Goal: Information Seeking & Learning: Check status

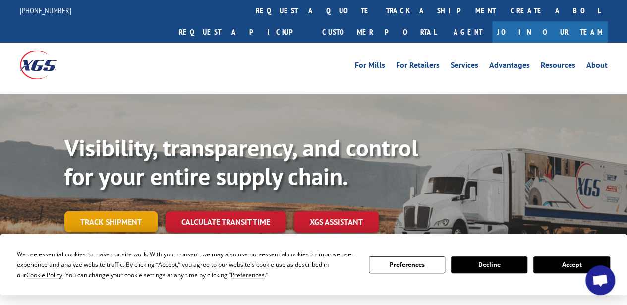
click at [127, 212] on link "Track shipment" at bounding box center [110, 222] width 93 height 21
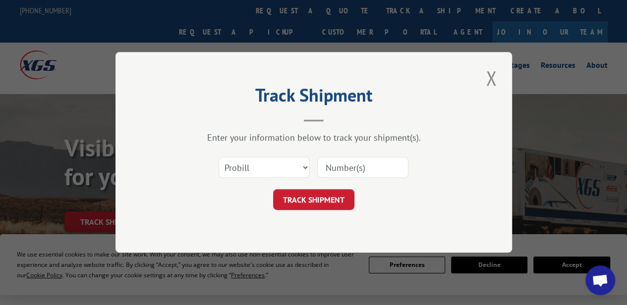
paste input "17512908"
type input "17512908"
click at [332, 201] on button "TRACK SHIPMENT" at bounding box center [313, 200] width 81 height 21
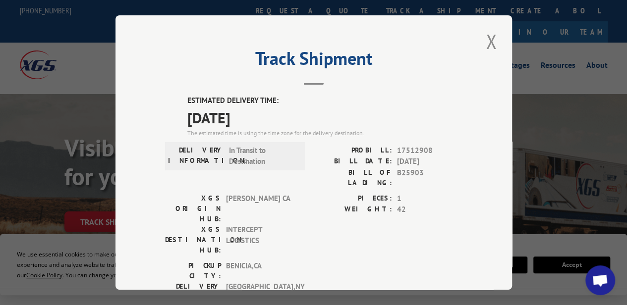
click at [477, 38] on div "Track Shipment ESTIMATED DELIVERY TIME: [DATE] The estimated time is using the …" at bounding box center [313, 152] width 396 height 274
click at [484, 37] on button "Close modal" at bounding box center [490, 41] width 17 height 27
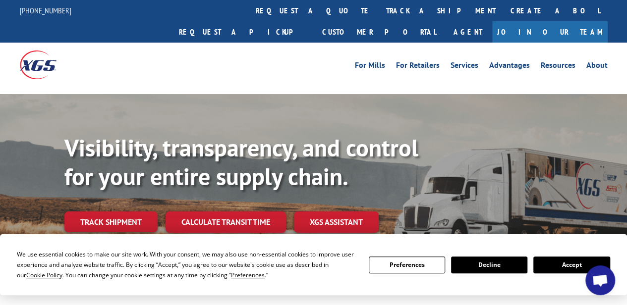
click at [124, 212] on link "Track shipment" at bounding box center [110, 222] width 93 height 21
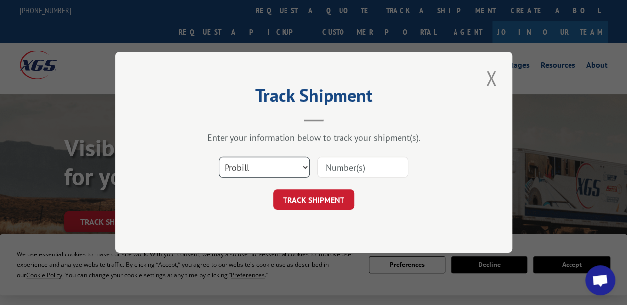
click at [252, 162] on select "Select category... Probill BOL PO" at bounding box center [263, 168] width 91 height 21
select select "bol"
click at [218, 158] on select "Select category... Probill BOL PO" at bounding box center [263, 168] width 91 height 21
paste input "806811995"
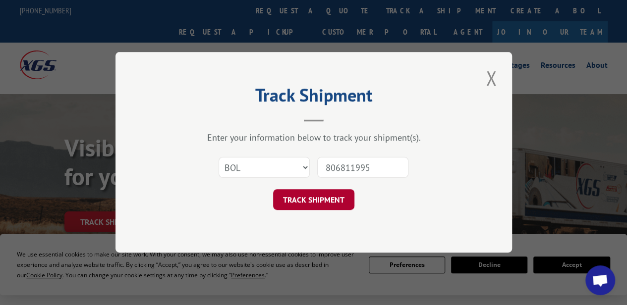
type input "806811995"
click at [318, 199] on button "TRACK SHIPMENT" at bounding box center [313, 200] width 81 height 21
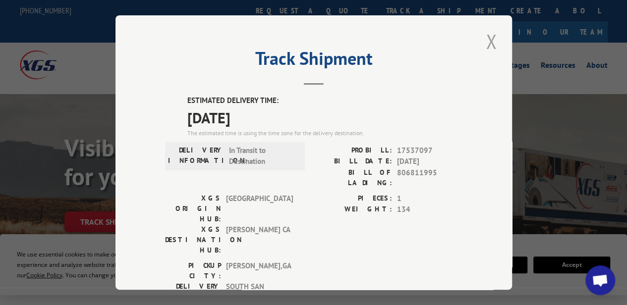
click at [484, 37] on button "Close modal" at bounding box center [490, 41] width 17 height 27
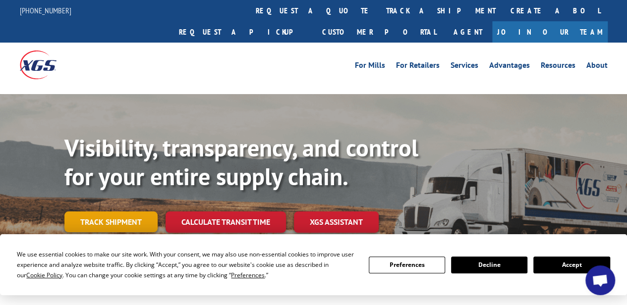
click at [113, 212] on link "Track shipment" at bounding box center [110, 222] width 93 height 21
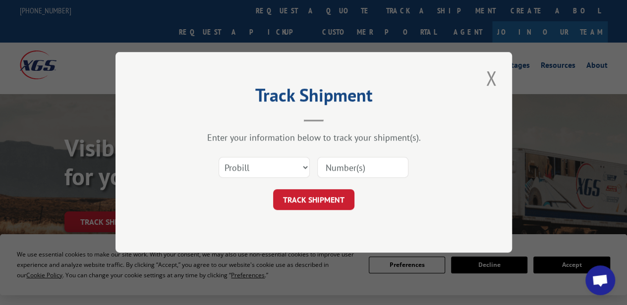
click at [344, 167] on input at bounding box center [362, 168] width 91 height 21
paste input "15095713"
type input "15095713"
click at [326, 197] on button "TRACK SHIPMENT" at bounding box center [313, 200] width 81 height 21
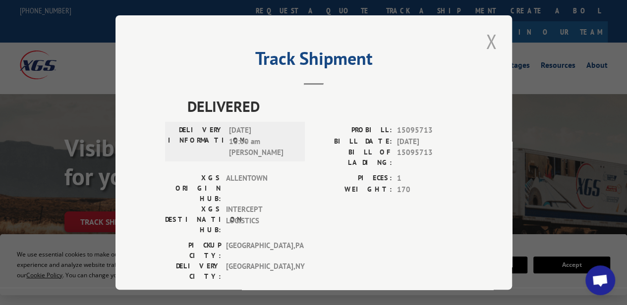
click at [485, 36] on button "Close modal" at bounding box center [490, 41] width 17 height 27
